Goal: Task Accomplishment & Management: Manage account settings

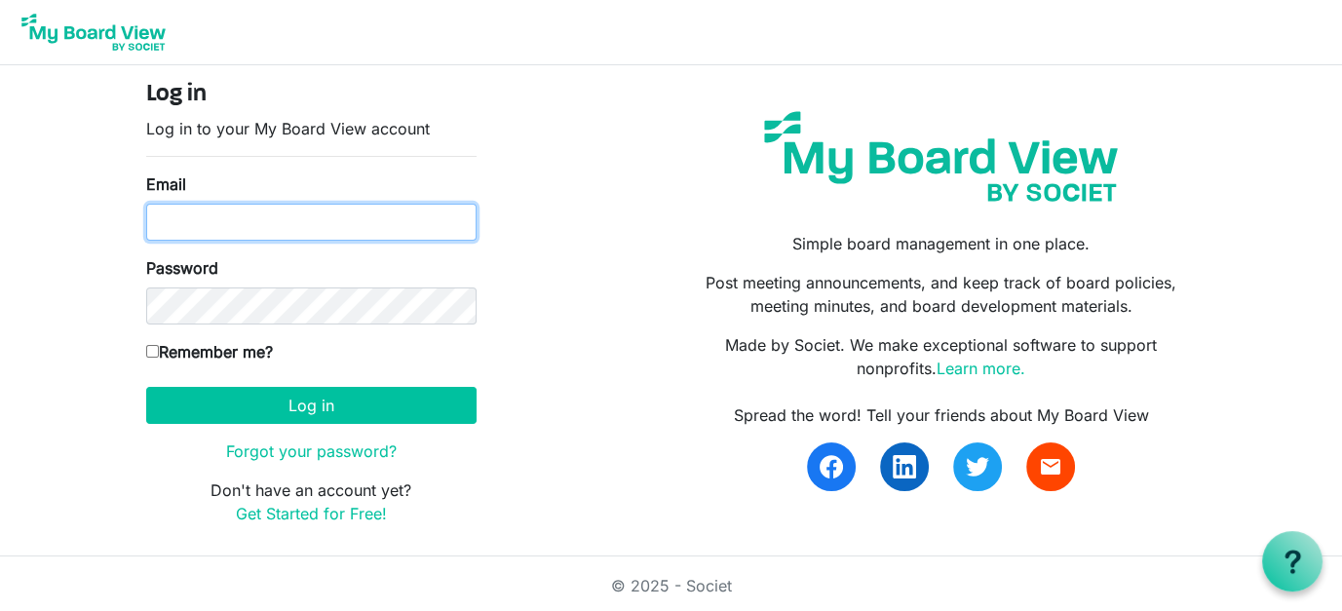
click at [205, 213] on input "Email" at bounding box center [311, 222] width 330 height 37
type input "director@exeterlibrary.org"
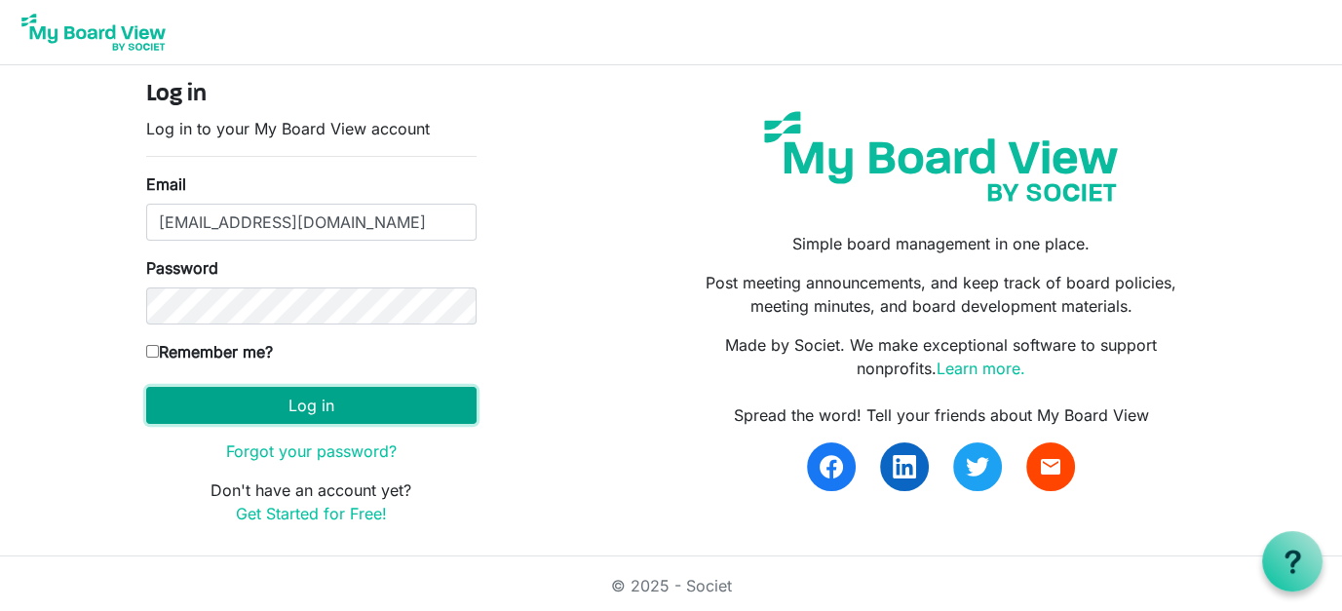
click at [299, 399] on button "Log in" at bounding box center [311, 405] width 330 height 37
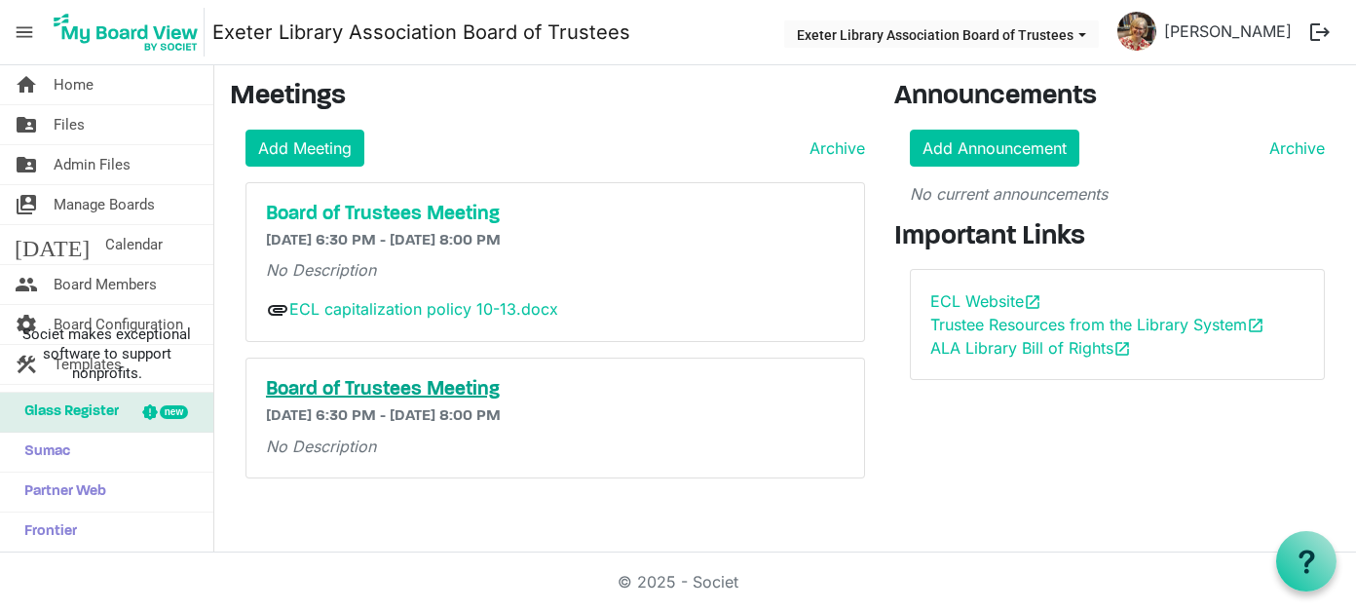
drag, startPoint x: 358, startPoint y: 392, endPoint x: 761, endPoint y: 387, distance: 403.4
click at [761, 387] on h5 "Board of Trustees Meeting" at bounding box center [556, 389] width 580 height 23
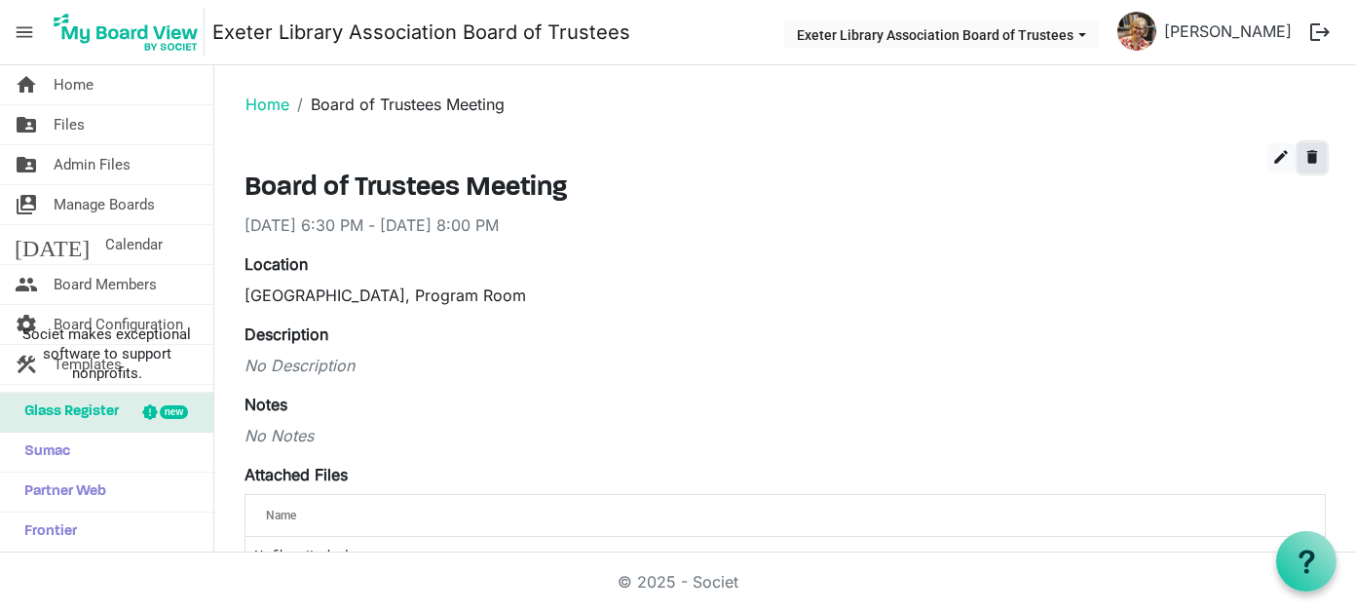
click at [1304, 153] on span "delete" at bounding box center [1313, 157] width 18 height 18
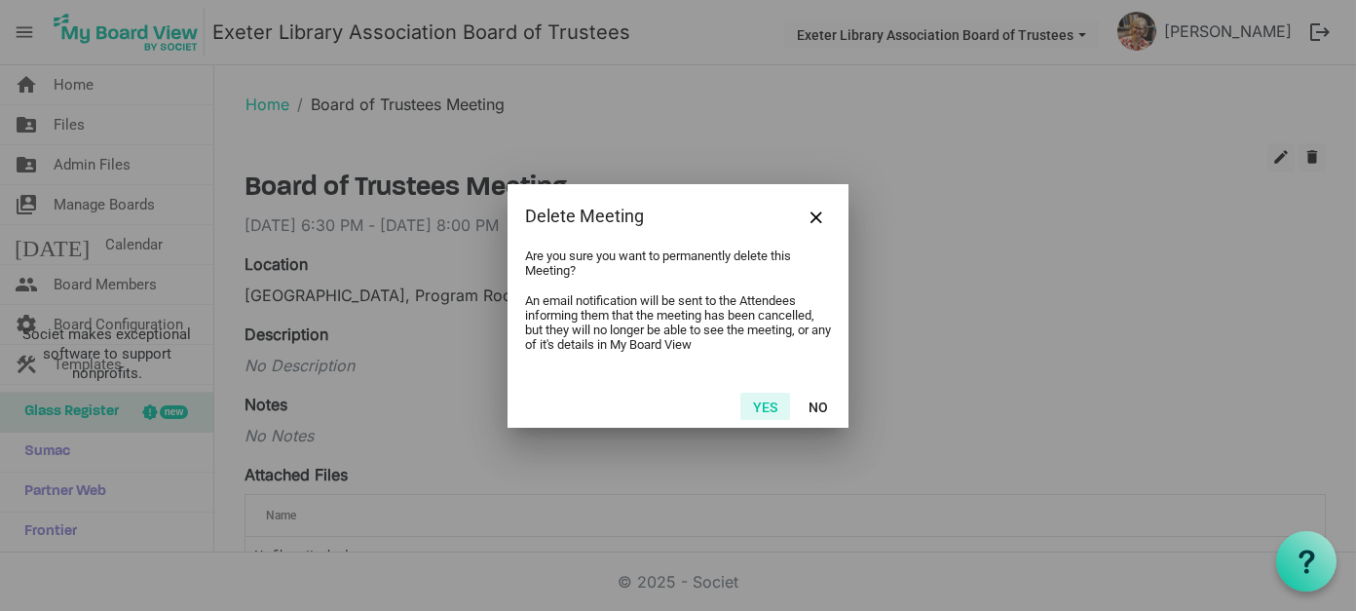
click at [767, 407] on button "Yes" at bounding box center [765, 406] width 50 height 27
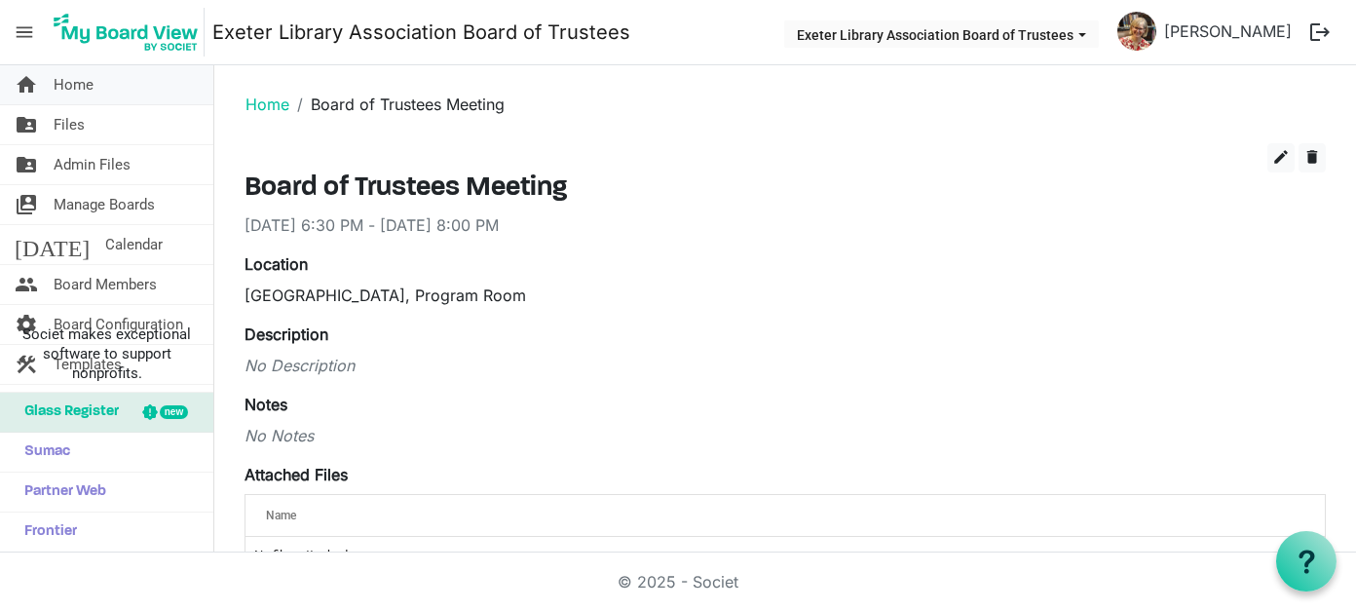
click at [54, 82] on span "Home" at bounding box center [74, 84] width 40 height 39
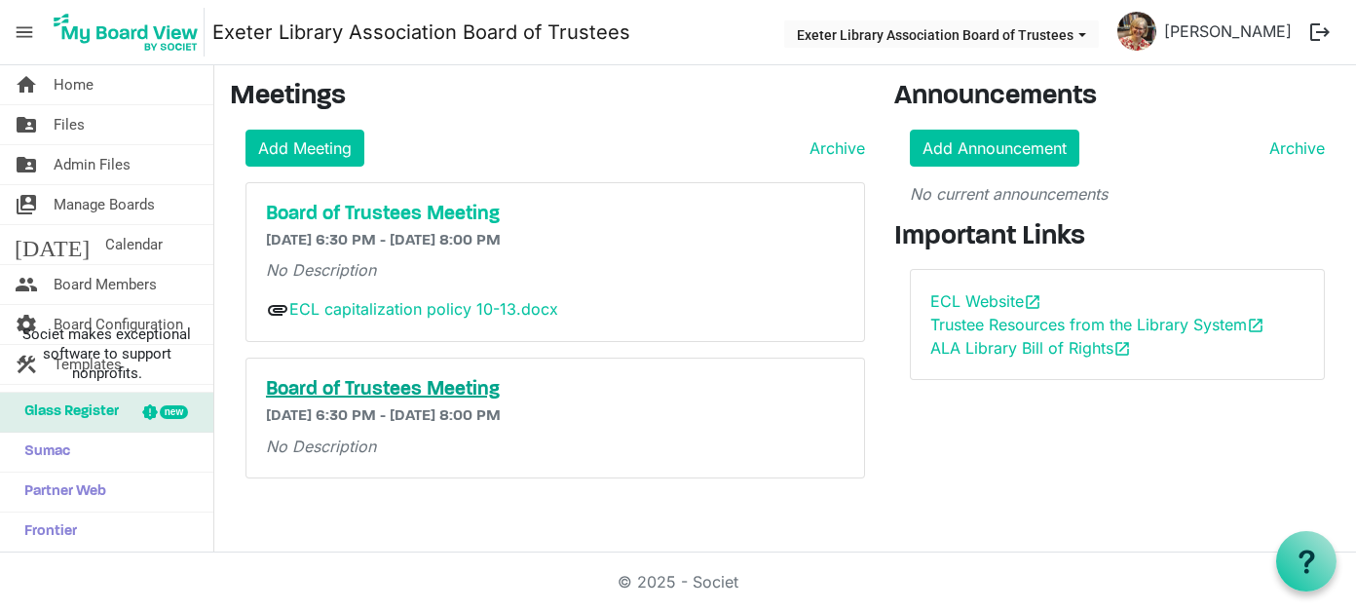
drag, startPoint x: 357, startPoint y: 385, endPoint x: 636, endPoint y: 384, distance: 279.6
click at [636, 384] on h5 "Board of Trustees Meeting" at bounding box center [556, 389] width 580 height 23
click at [347, 388] on h5 "Board of Trustees Meeting" at bounding box center [556, 389] width 580 height 23
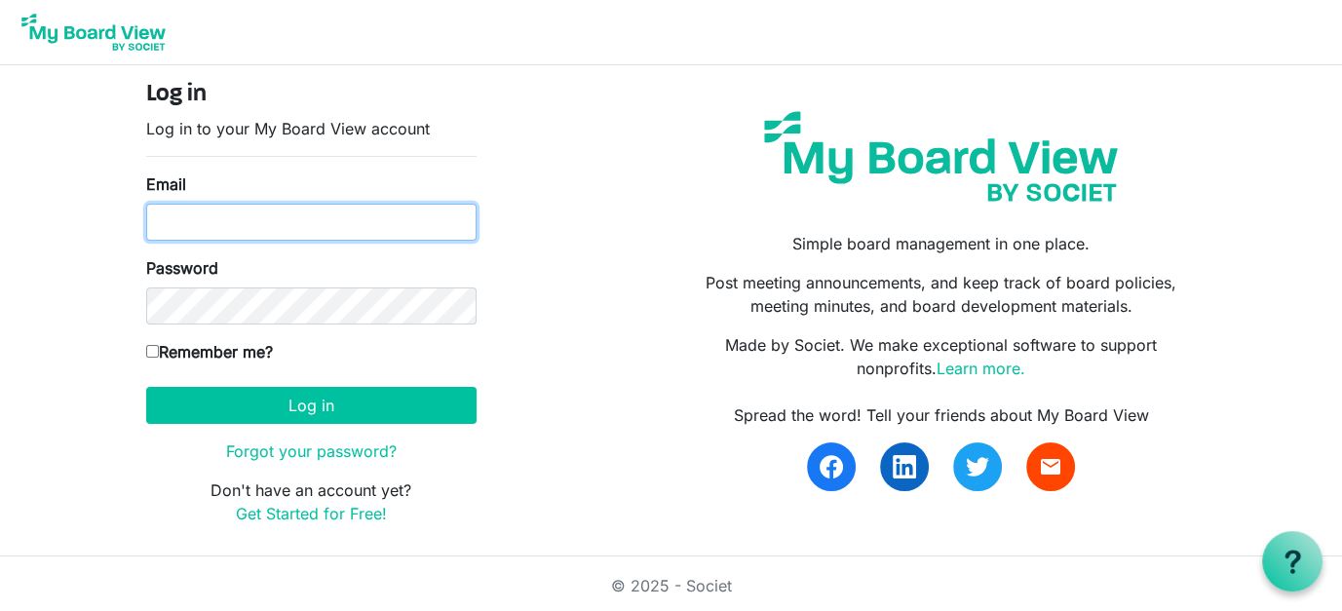
click at [269, 218] on input "Email" at bounding box center [311, 222] width 330 height 37
type input "director@exeterlibrary.org"
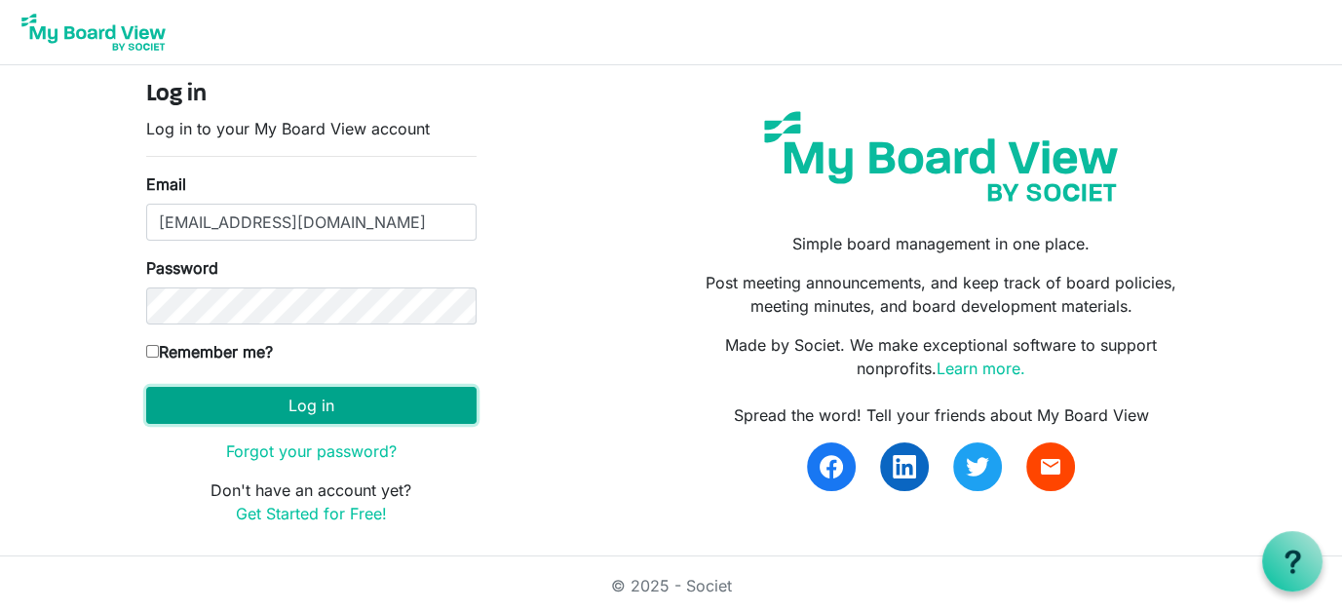
click at [312, 403] on button "Log in" at bounding box center [311, 405] width 330 height 37
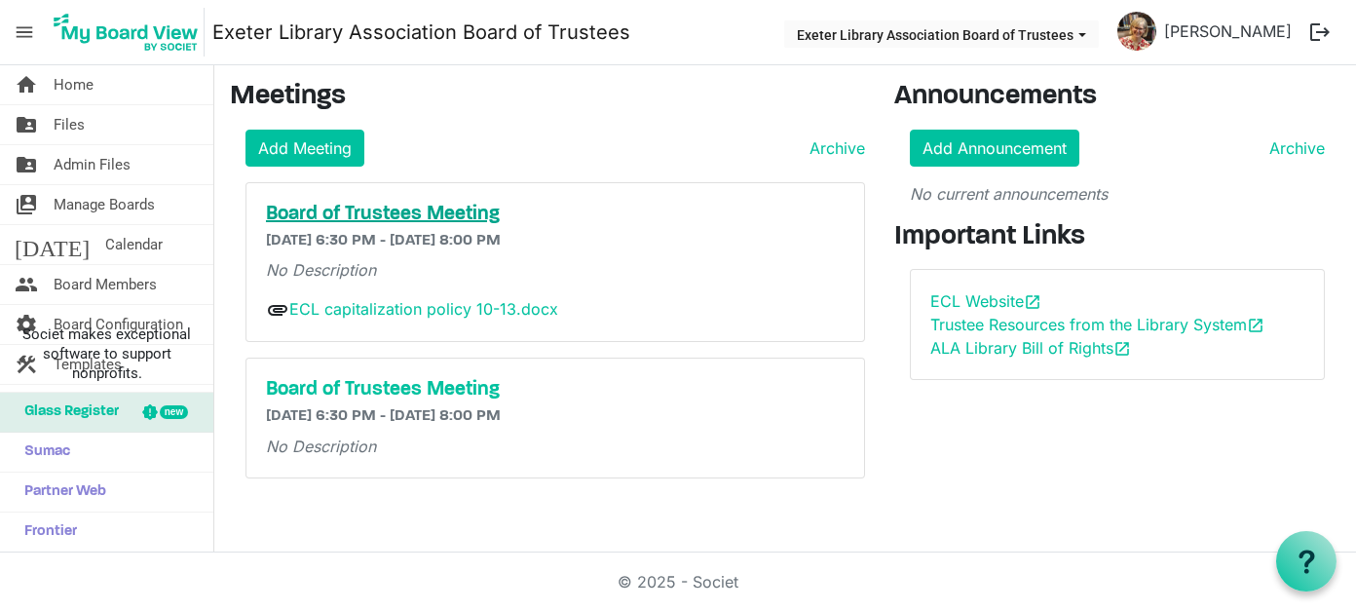
click at [396, 211] on h5 "Board of Trustees Meeting" at bounding box center [556, 214] width 580 height 23
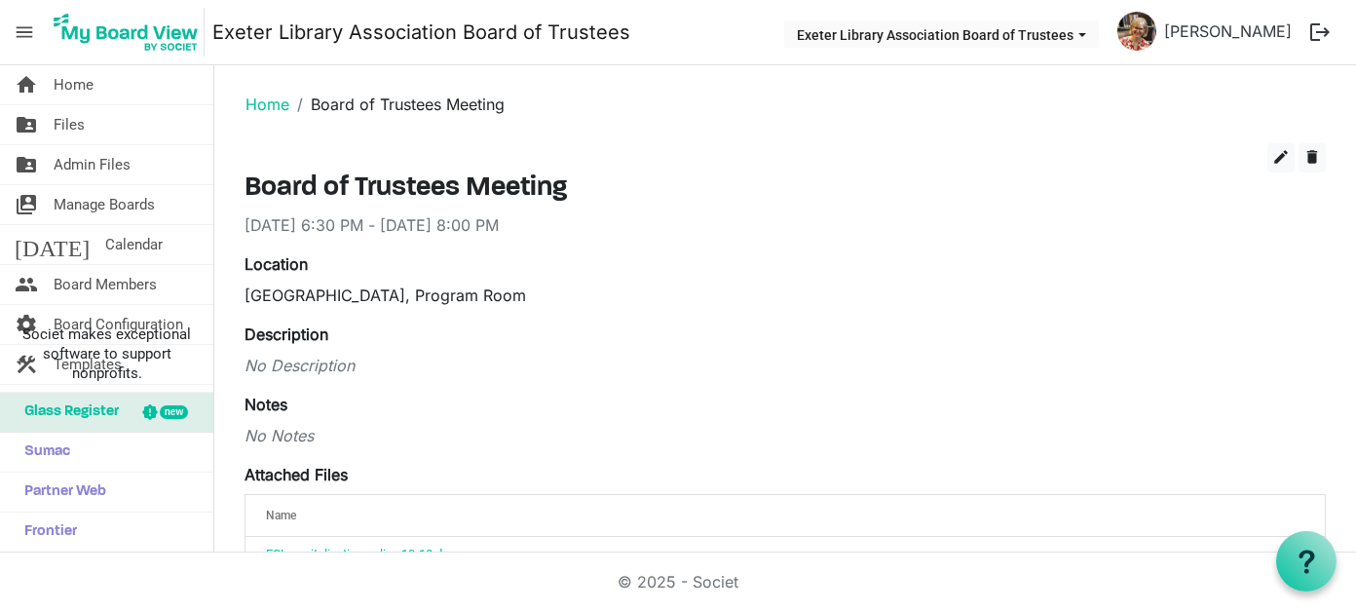
scroll to position [97, 0]
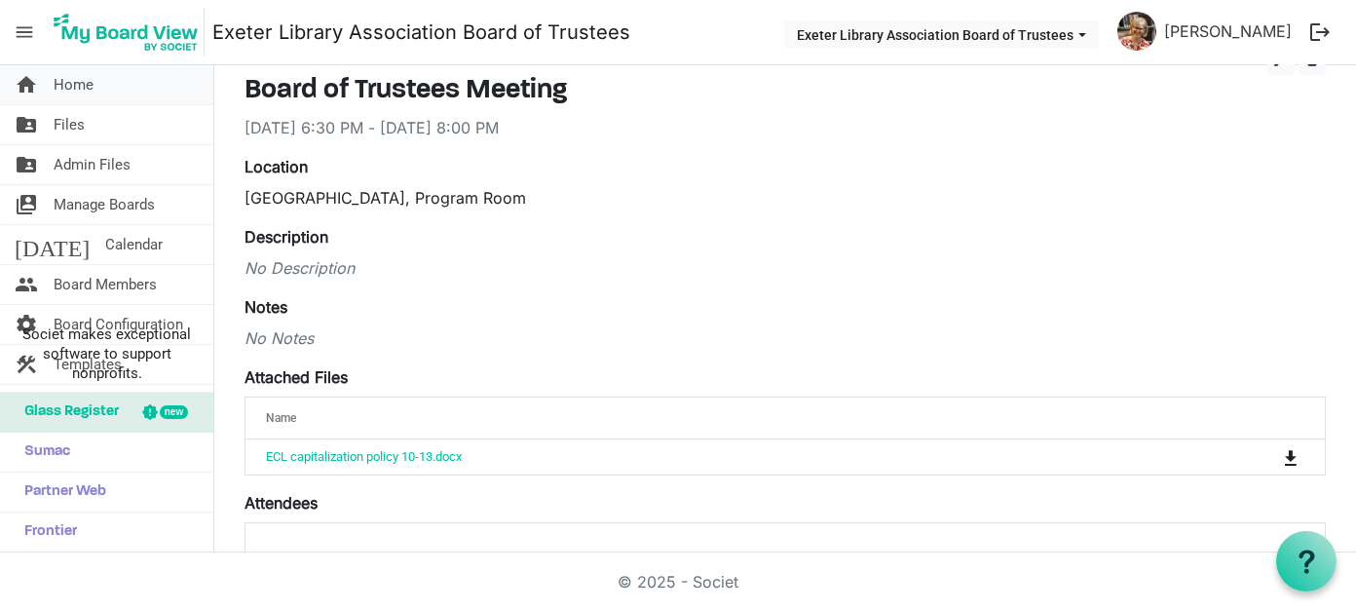
click at [79, 82] on span "Home" at bounding box center [74, 84] width 40 height 39
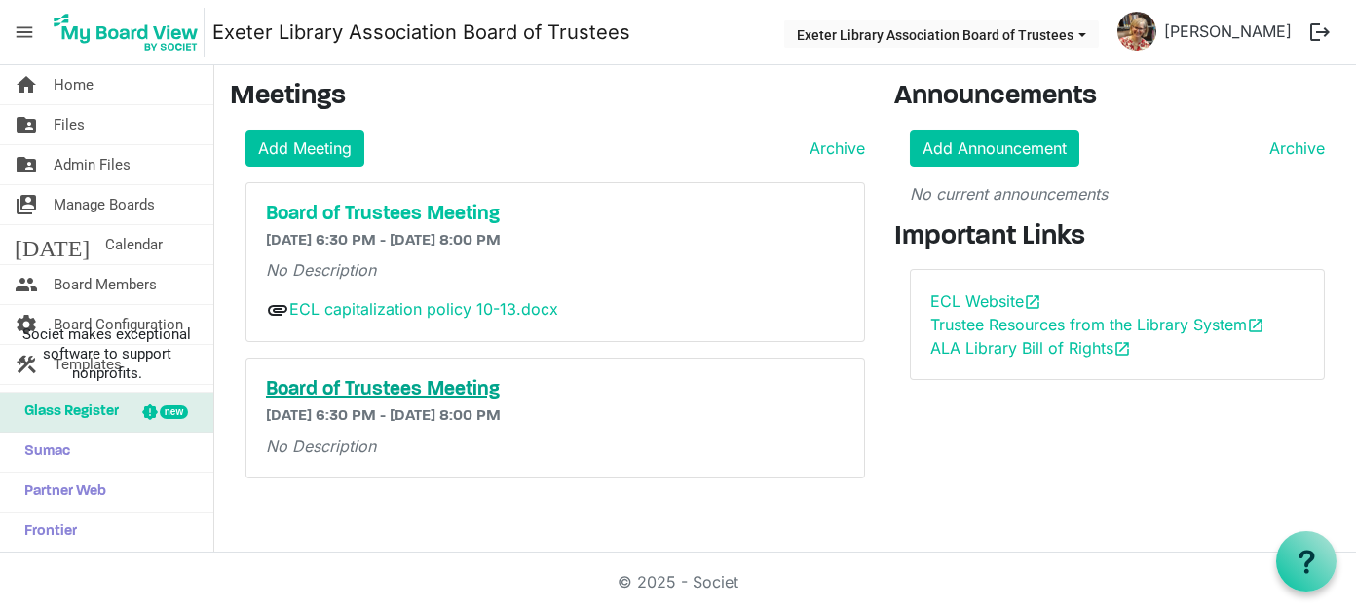
click at [472, 388] on h5 "Board of Trustees Meeting" at bounding box center [556, 389] width 580 height 23
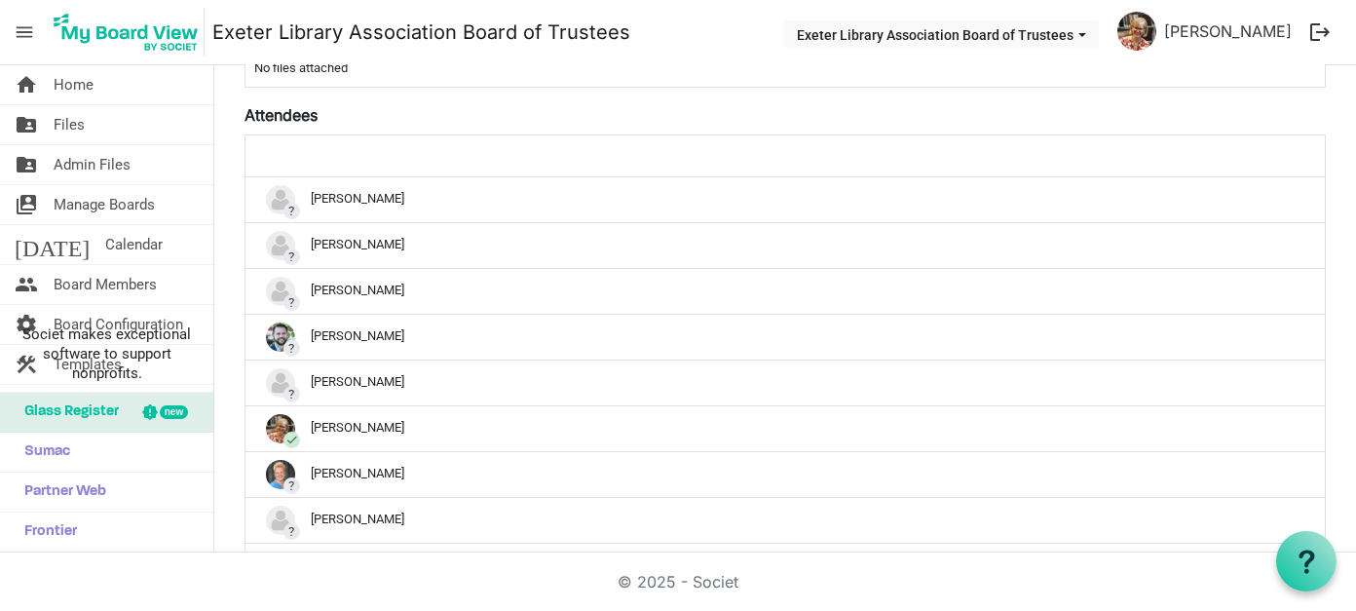
scroll to position [638, 0]
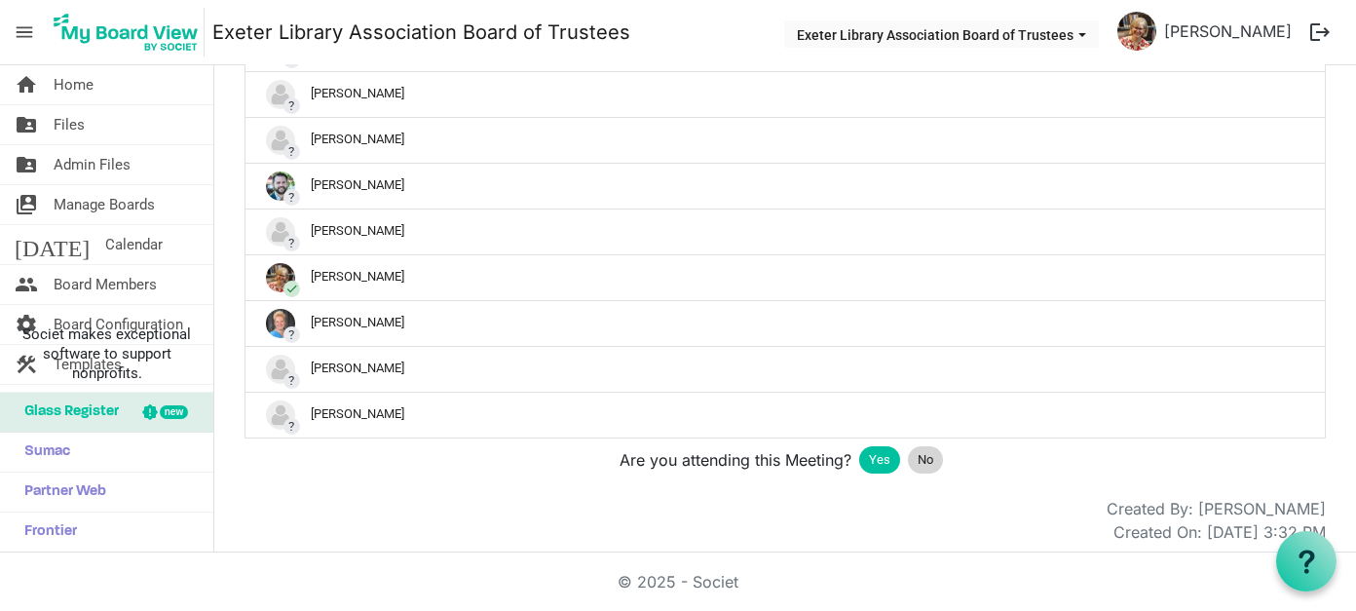
click at [918, 450] on span "No" at bounding box center [926, 459] width 16 height 19
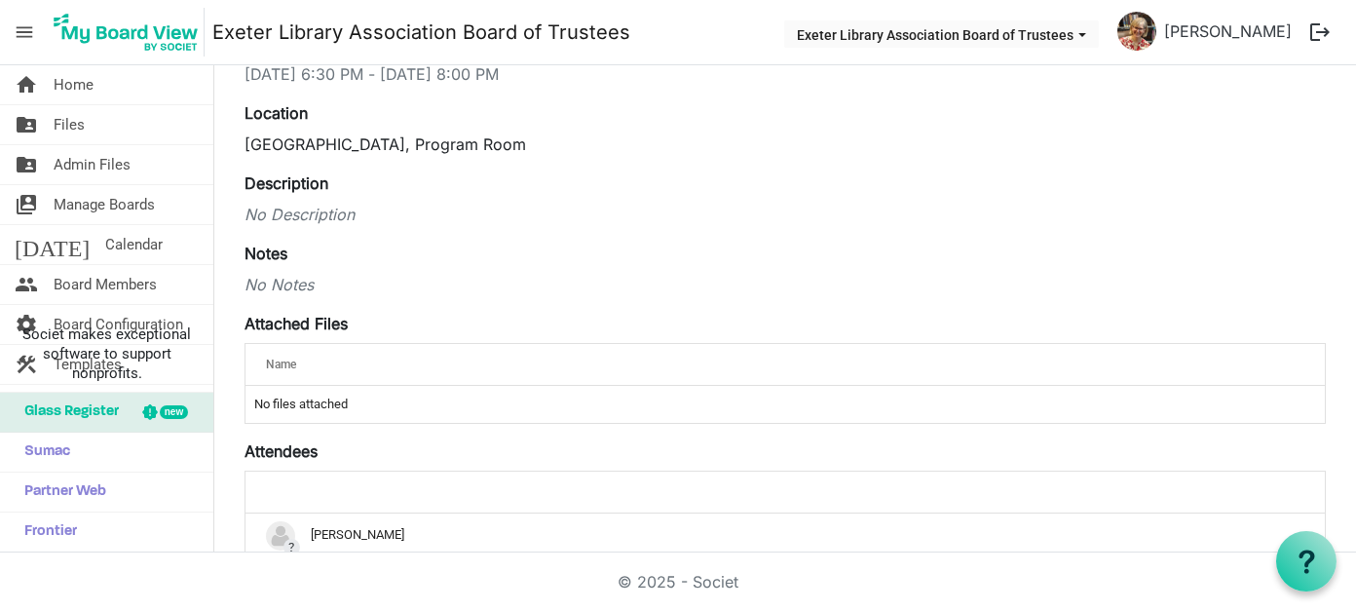
scroll to position [0, 0]
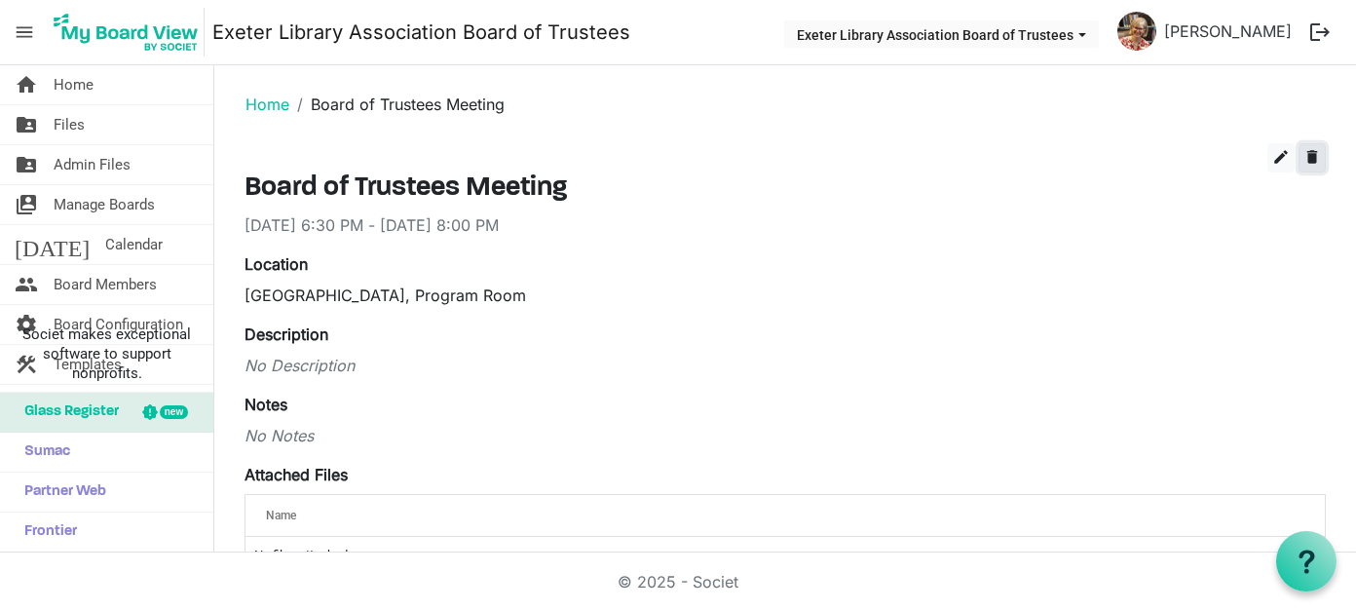
click at [1304, 155] on span "delete" at bounding box center [1313, 157] width 18 height 18
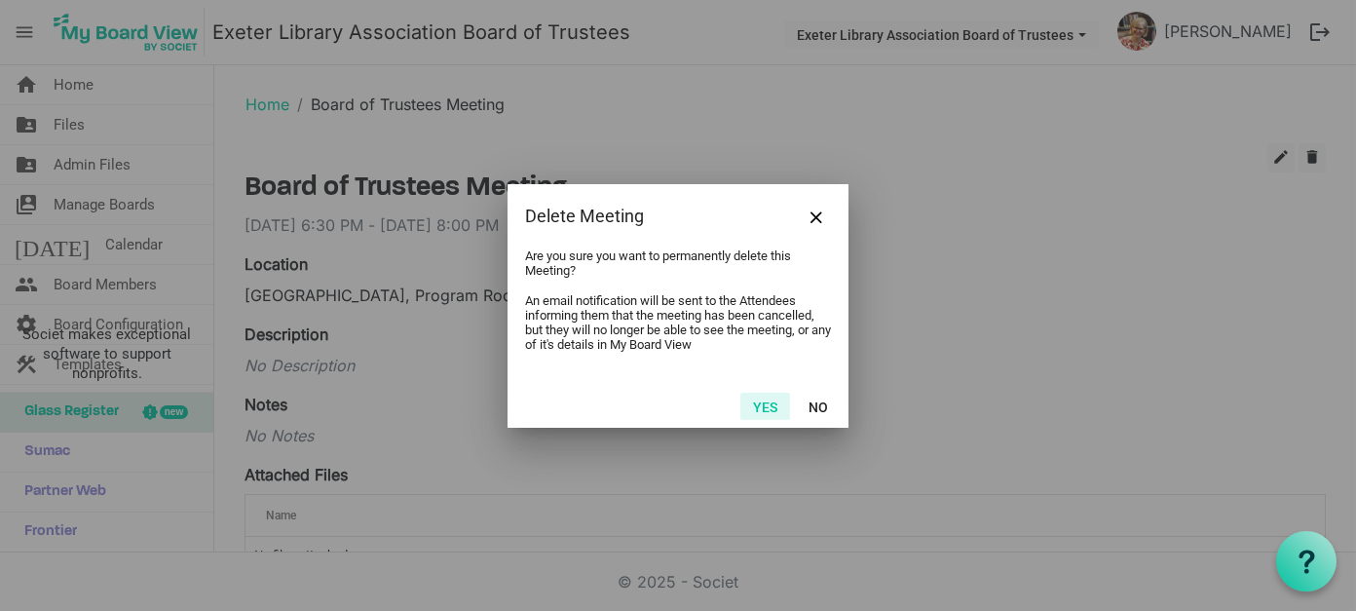
click at [760, 400] on button "Yes" at bounding box center [765, 406] width 50 height 27
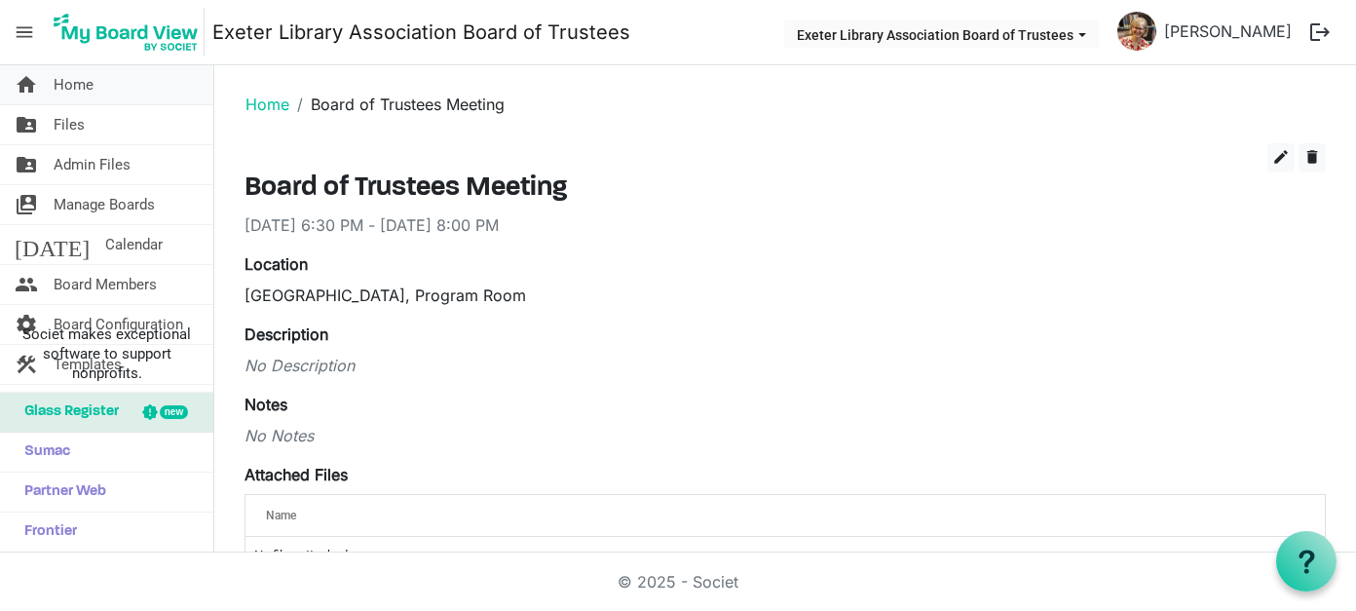
click at [58, 87] on span "Home" at bounding box center [74, 84] width 40 height 39
